Goal: Obtain resource: Obtain resource

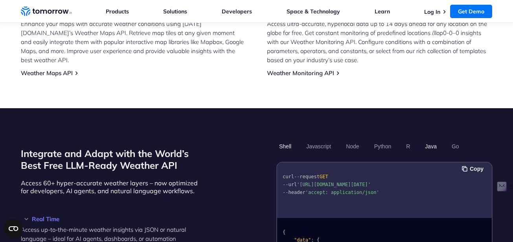
scroll to position [590, 0]
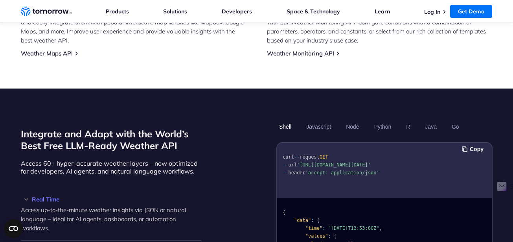
click at [461, 88] on section "Integrate and Adapt with the World’s Best Free LLM-Ready Weather API Access 60+…" at bounding box center [256, 236] width 513 height 296
drag, startPoint x: 301, startPoint y: 157, endPoint x: 353, endPoint y: 166, distance: 52.6
click at [353, 166] on span "'[URL][DOMAIN_NAME][DATE]'" at bounding box center [334, 165] width 74 height 6
copy span "[URL][DOMAIN_NAME][DATE]"
click at [456, 162] on pre "curl -- request GET -- url '[URL][DOMAIN_NAME][DATE]' -- header 'accept: applic…" at bounding box center [384, 163] width 215 height 36
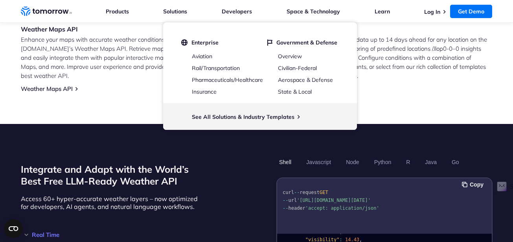
scroll to position [629, 0]
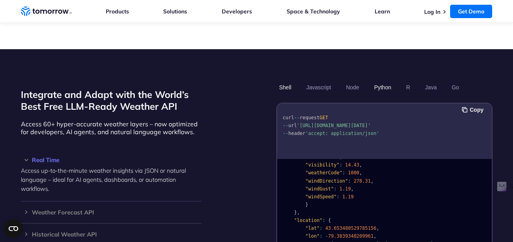
click at [385, 81] on button "Python" at bounding box center [382, 87] width 23 height 13
click at [389, 172] on pre "{ "data" : { "time" : "[DATE]T13:53:00Z" , "values" : { "cloudBase" : null , "c…" at bounding box center [384, 144] width 215 height 280
click at [474, 105] on button "Copy" at bounding box center [474, 109] width 24 height 9
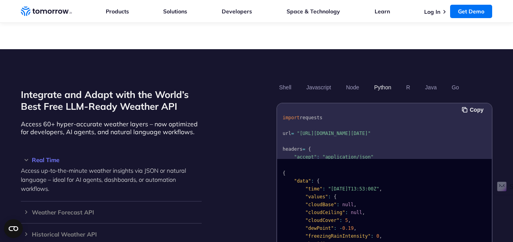
click at [498, 139] on section "Integrate and Adapt with the World’s Best Free LLM-Ready Weather API Access 60+…" at bounding box center [256, 197] width 513 height 296
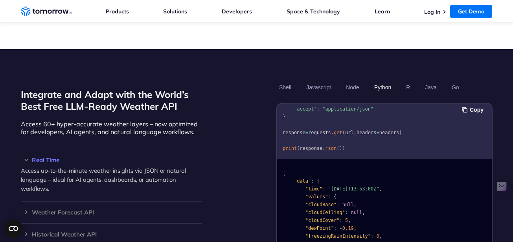
scroll to position [56, 0]
click at [316, 178] on span "{" at bounding box center [317, 181] width 3 height 6
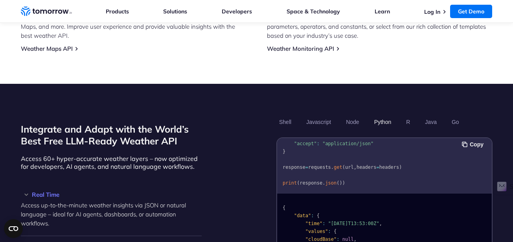
scroll to position [590, 0]
